Goal: Find specific page/section: Find specific page/section

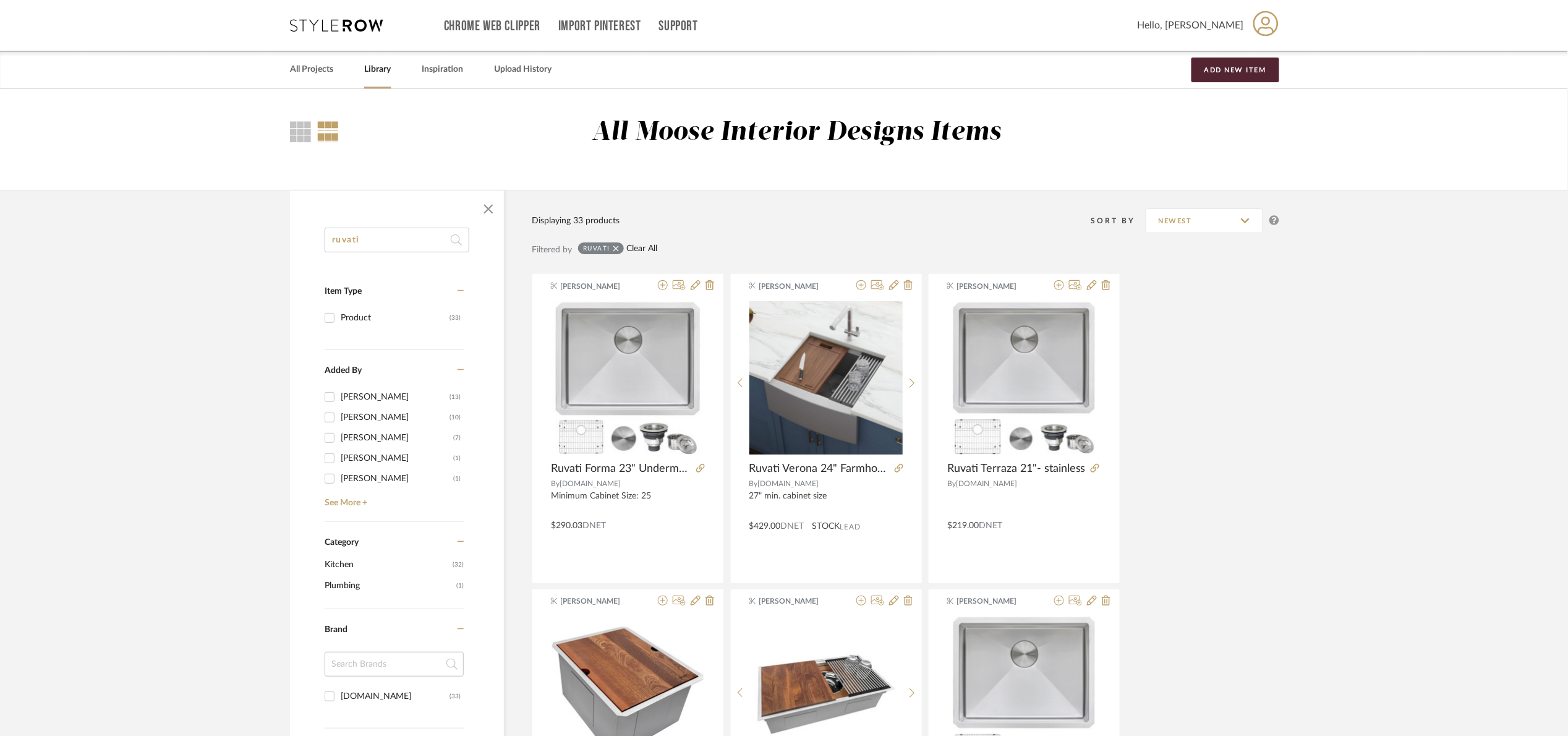
click at [649, 244] on div "Filtered by ruvati Clear All" at bounding box center [905, 254] width 747 height 37
click at [652, 248] on link "Clear All" at bounding box center [643, 249] width 31 height 10
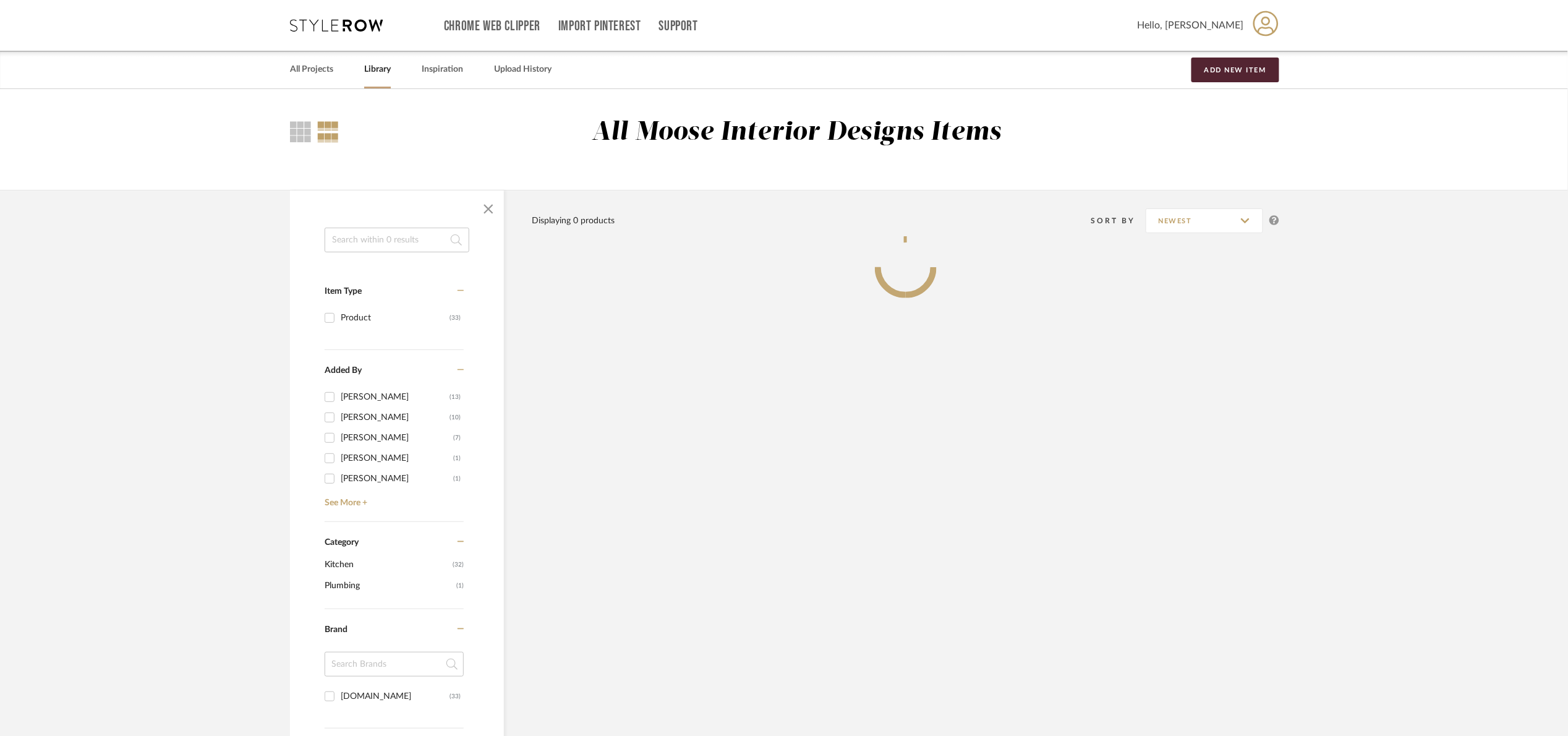
click at [369, 236] on input at bounding box center [396, 240] width 145 height 24
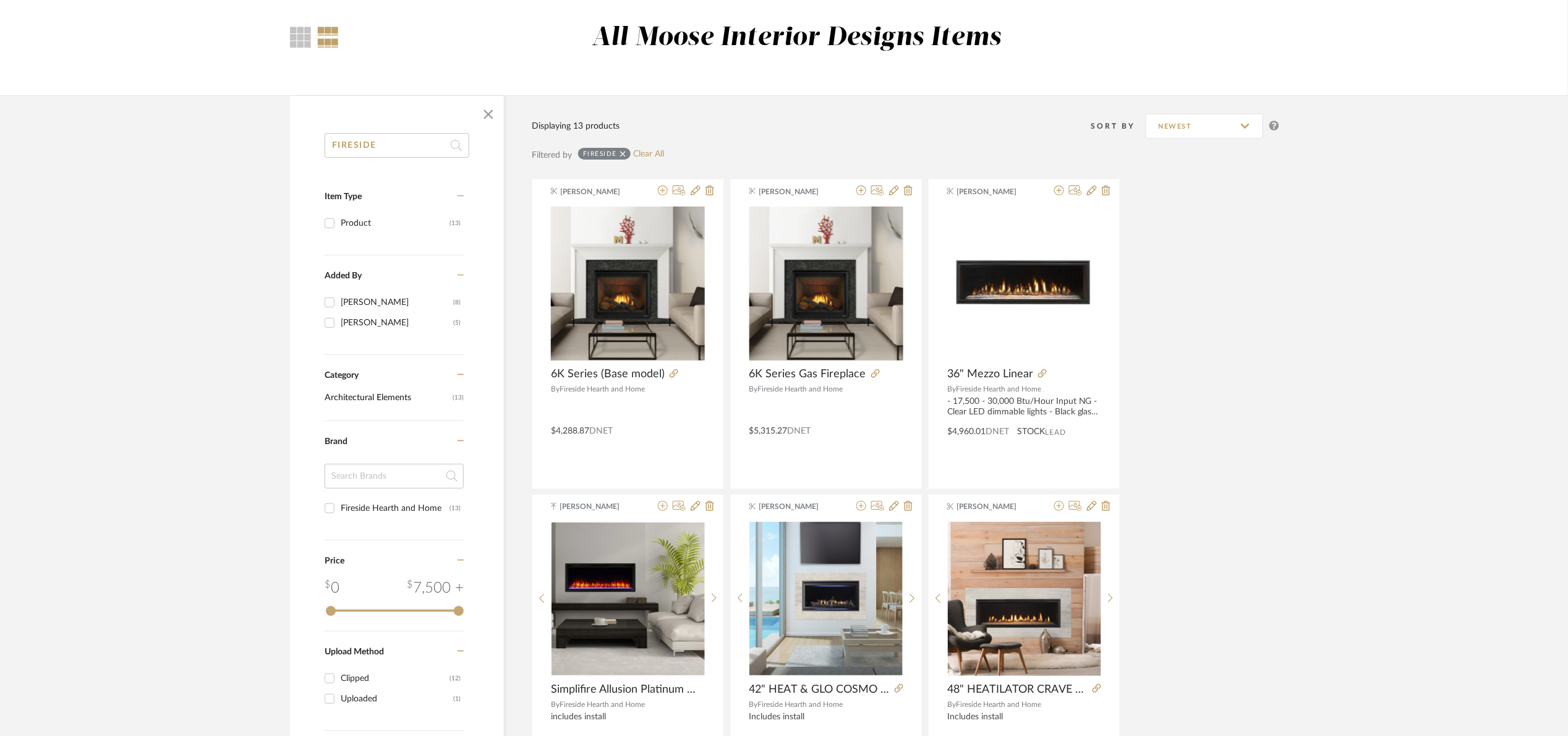
scroll to position [93, 0]
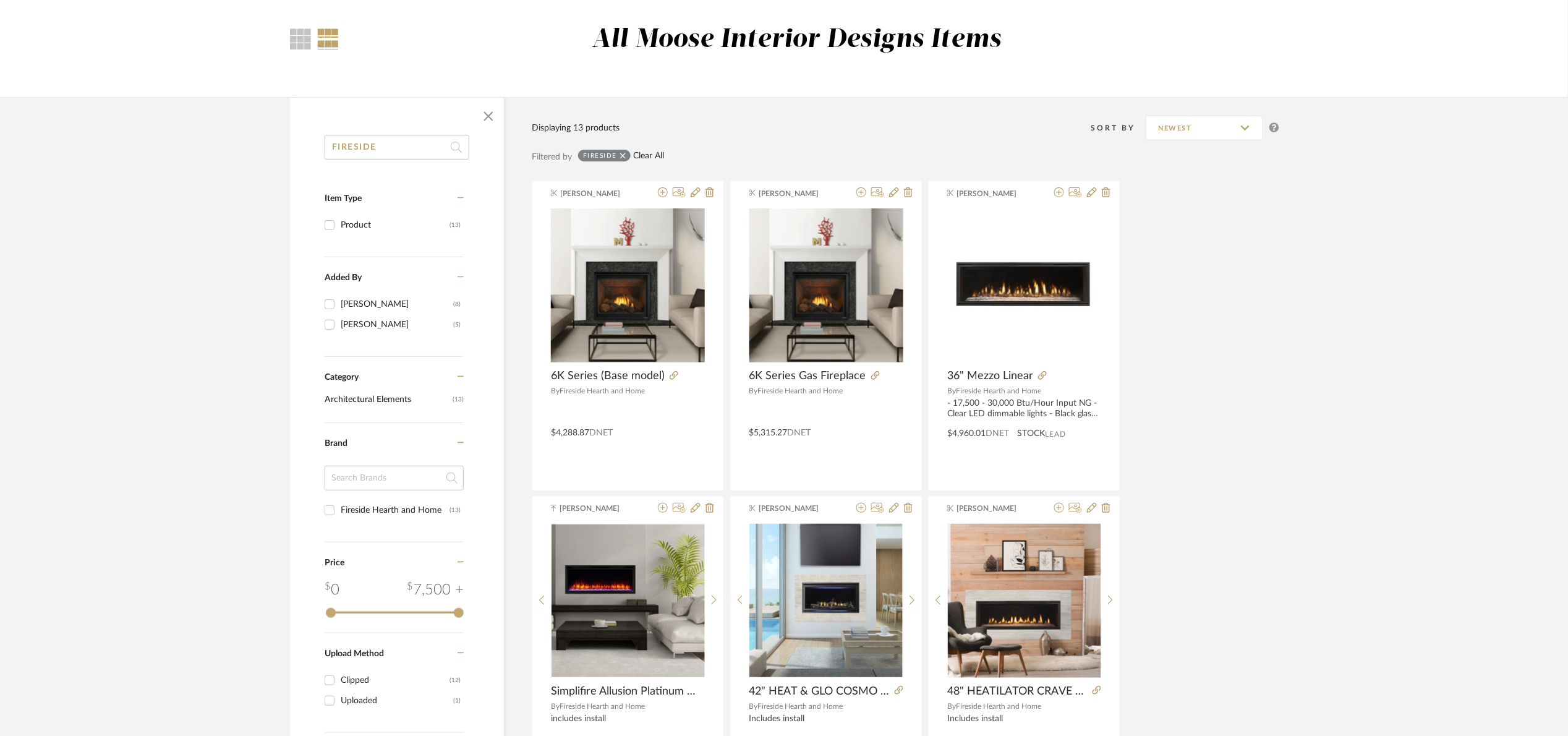
type input "FIRESIDE"
click at [650, 151] on link "Clear All" at bounding box center [649, 156] width 31 height 10
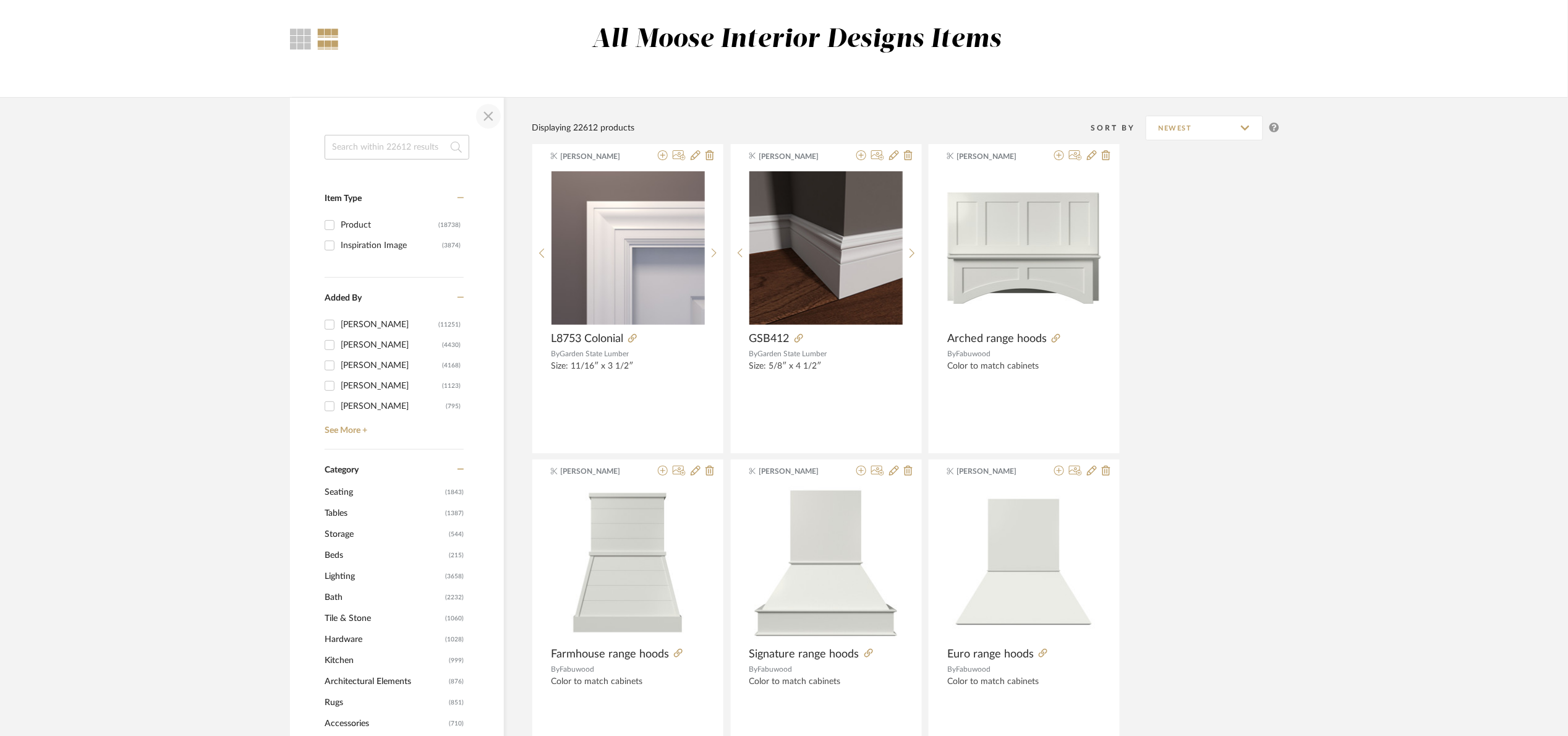
click at [489, 111] on span "button" at bounding box center [488, 116] width 30 height 30
